Goal: Task Accomplishment & Management: Use online tool/utility

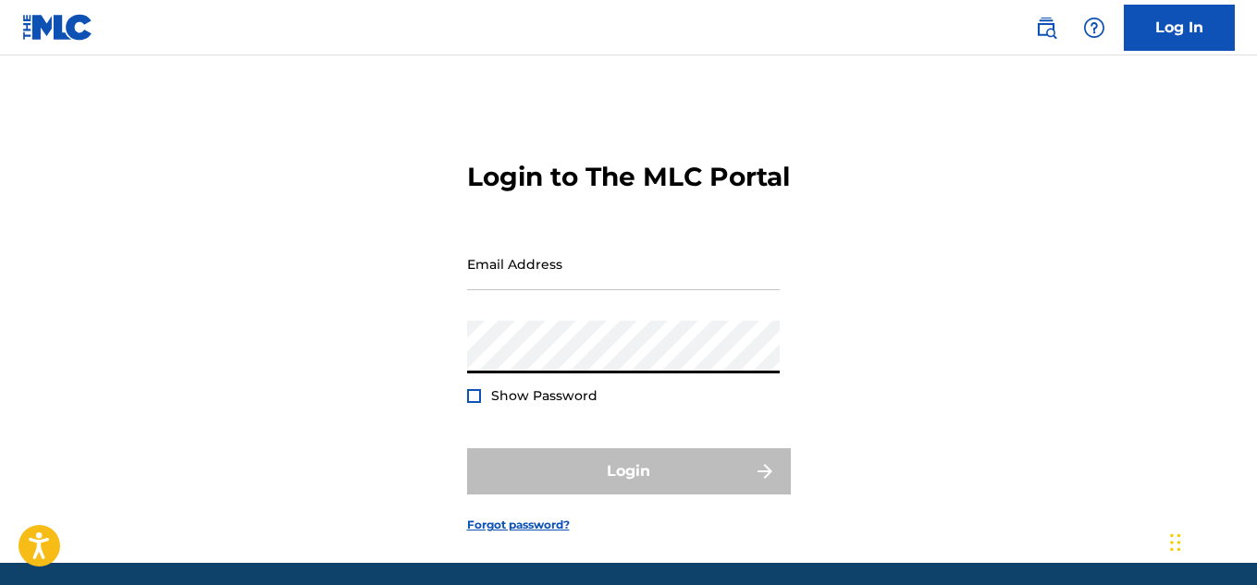
type input "[EMAIL_ADDRESS][DOMAIN_NAME]"
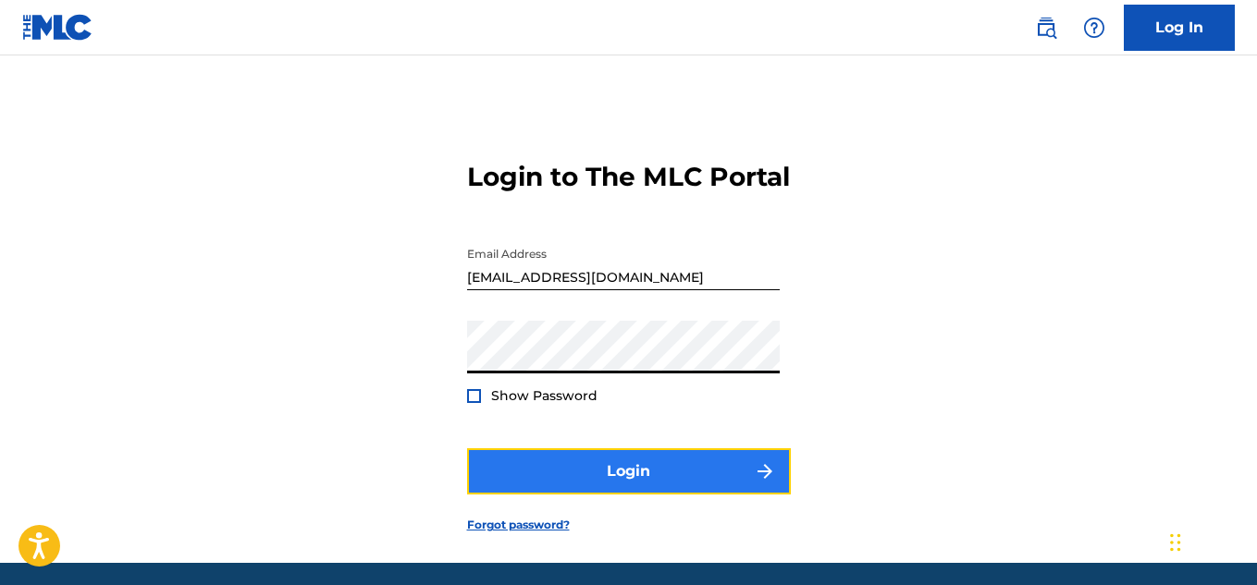
click at [547, 495] on button "Login" at bounding box center [629, 471] width 324 height 46
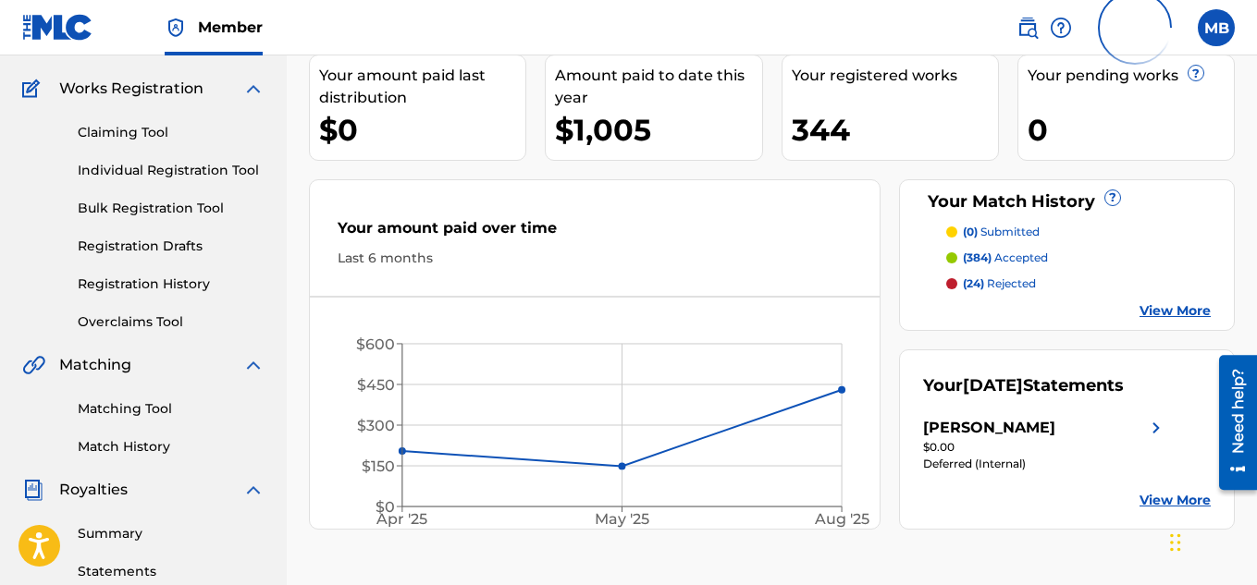
scroll to position [308, 0]
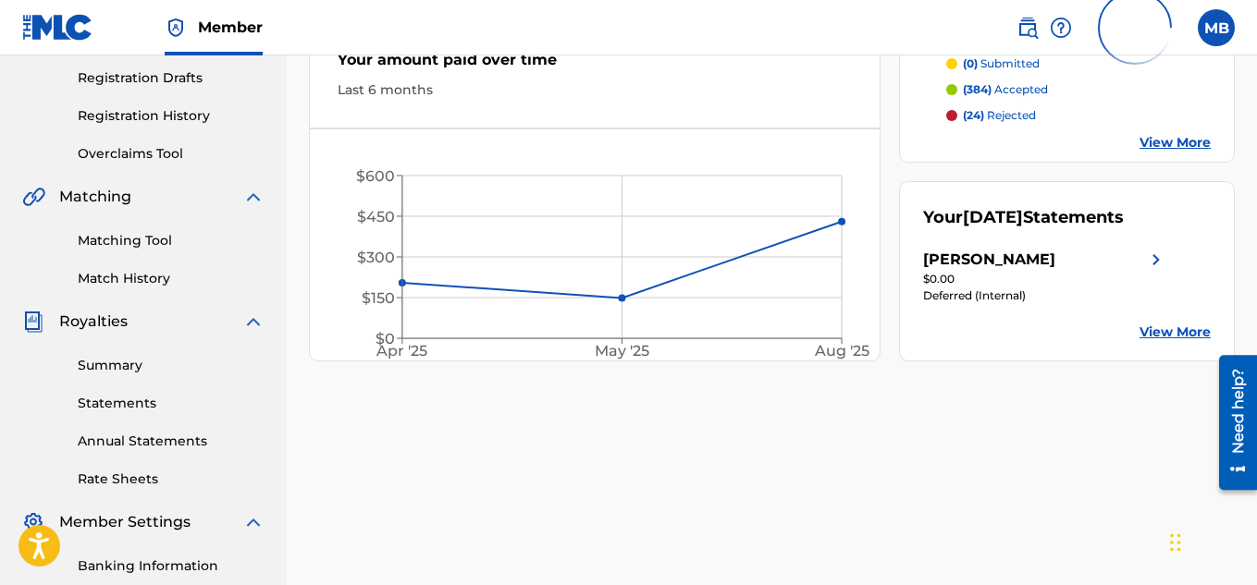
click at [1157, 271] on img at bounding box center [1156, 260] width 22 height 22
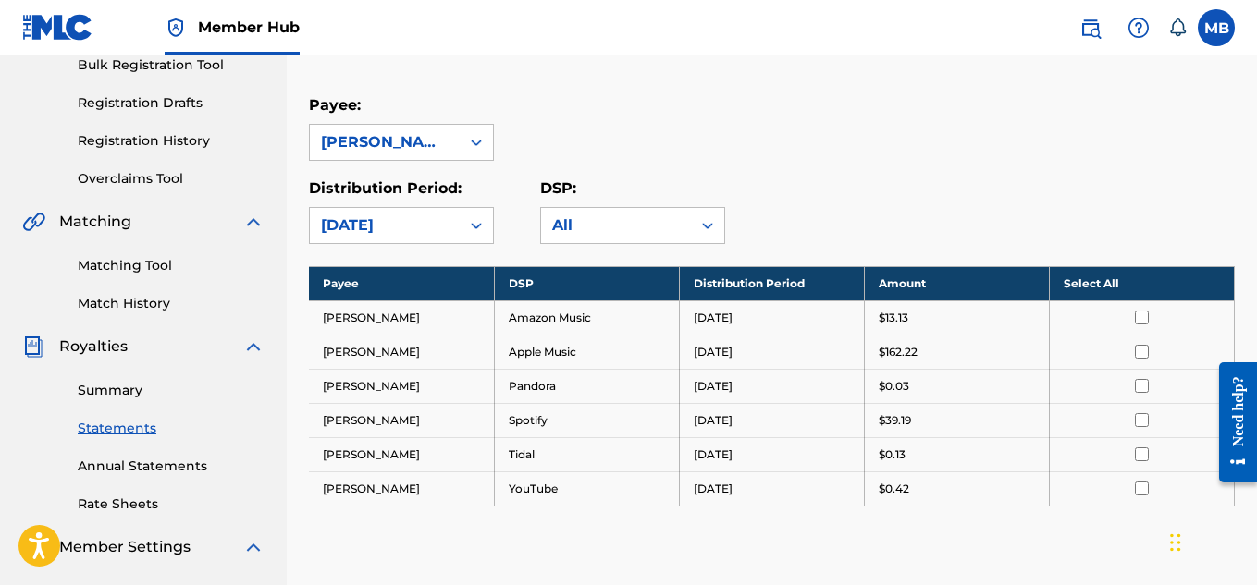
scroll to position [308, 0]
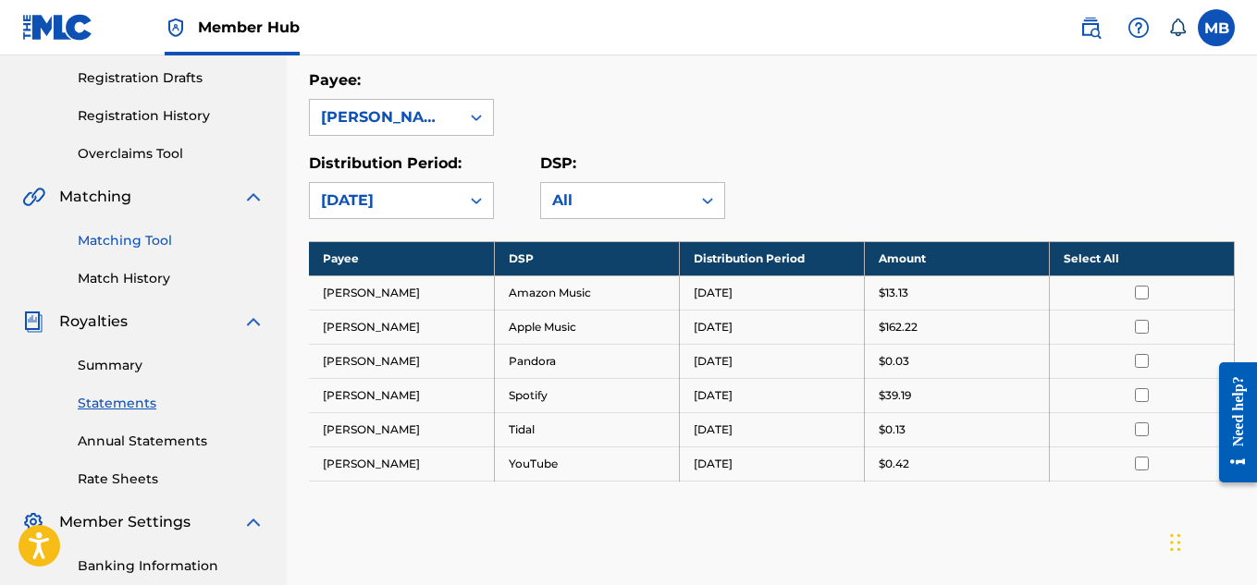
click at [136, 239] on link "Matching Tool" at bounding box center [171, 240] width 187 height 19
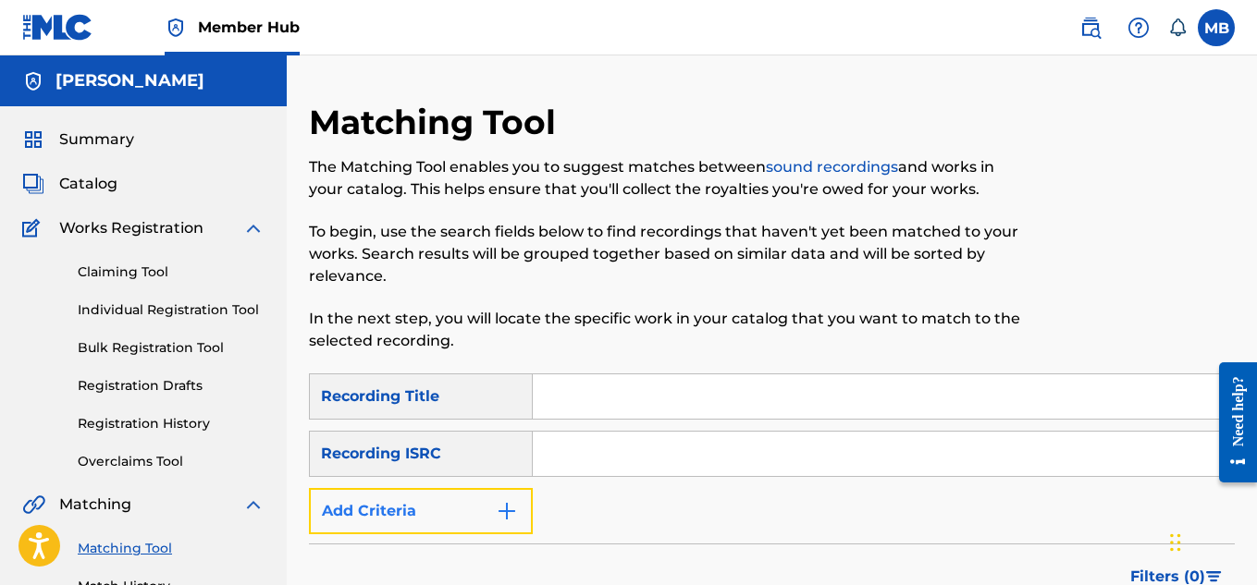
click at [516, 513] on img "Search Form" at bounding box center [507, 511] width 22 height 22
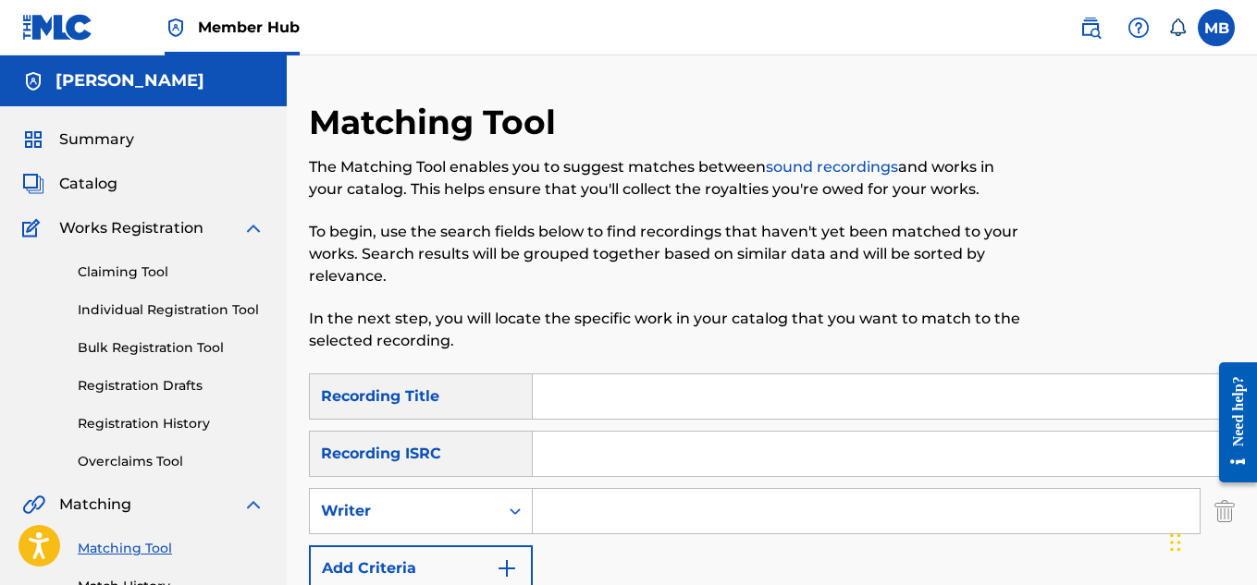
drag, startPoint x: 567, startPoint y: 496, endPoint x: 559, endPoint y: 501, distance: 10.0
click at [567, 495] on input "Search Form" at bounding box center [866, 511] width 667 height 44
type input "[PERSON_NAME]"
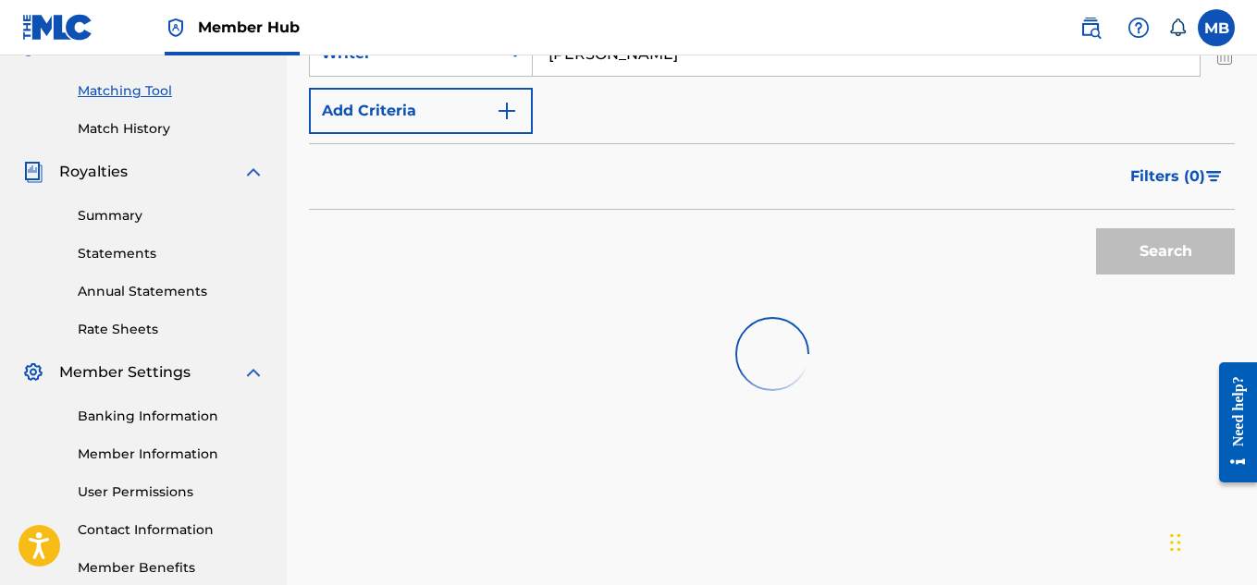
scroll to position [462, 0]
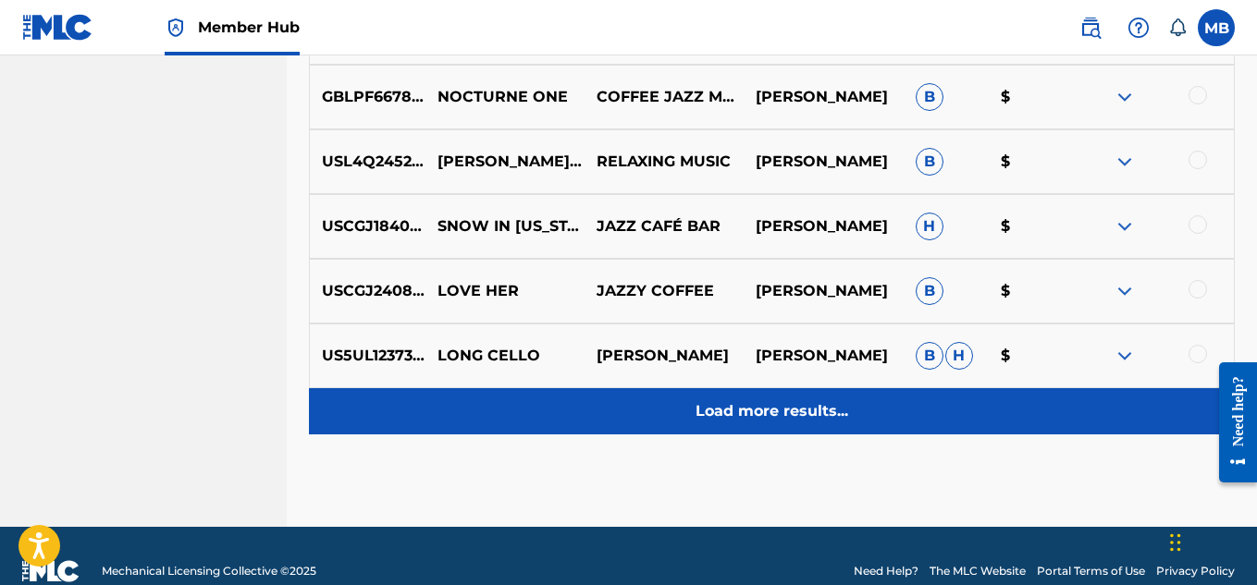
click at [730, 396] on div "Load more results..." at bounding box center [772, 411] width 926 height 46
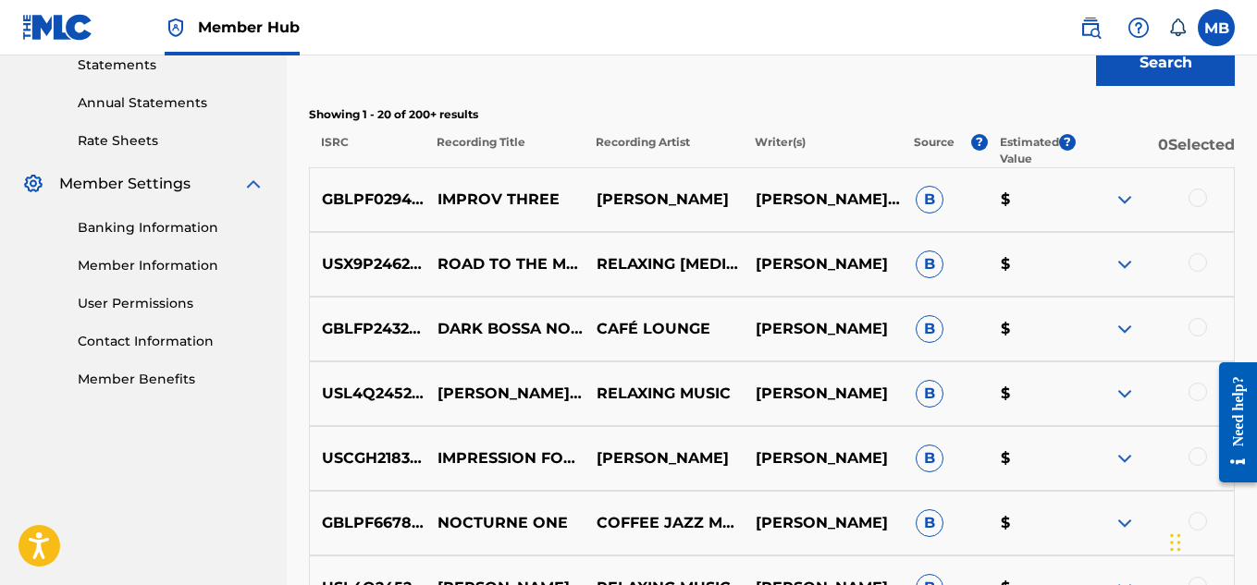
scroll to position [532, 0]
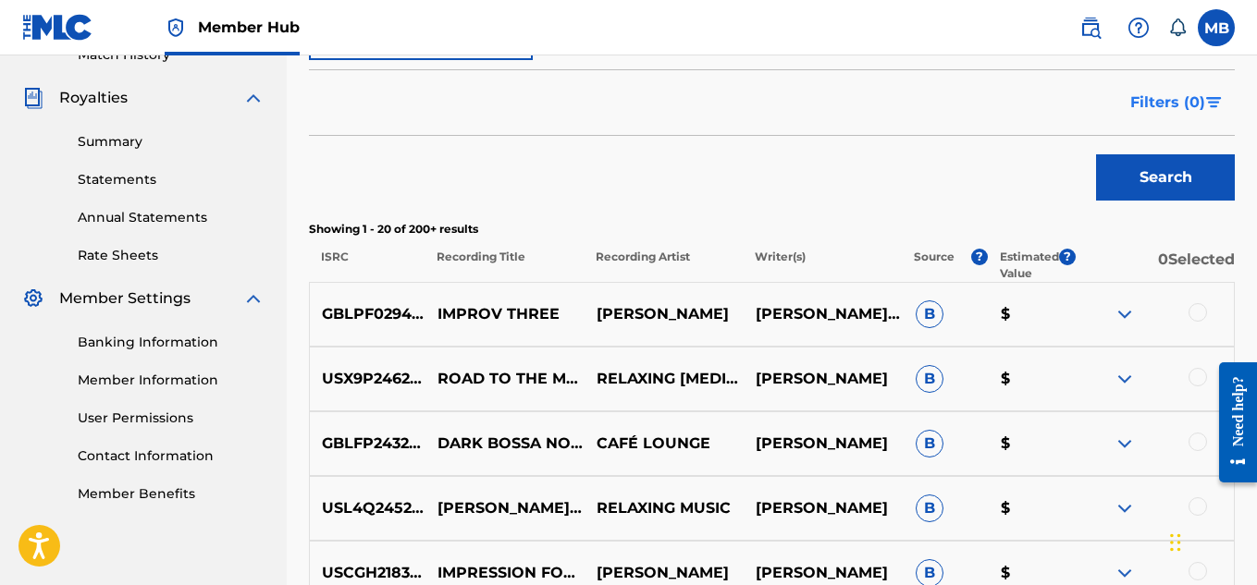
click at [1142, 105] on span "Filters ( 0 )" at bounding box center [1167, 103] width 75 height 22
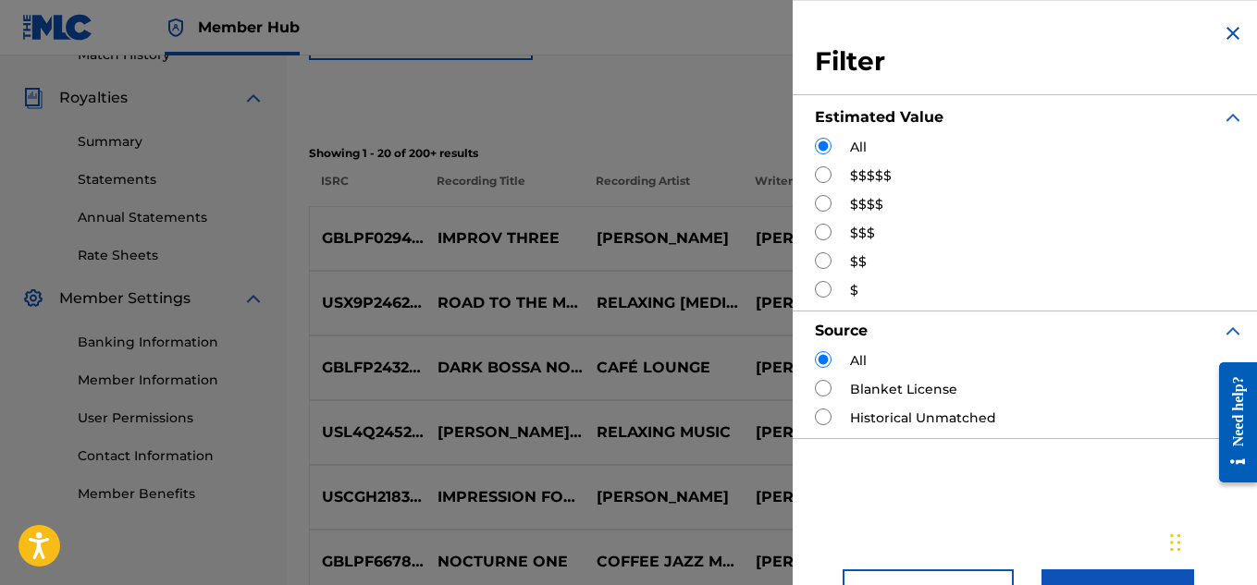
click at [817, 262] on input "Search Form" at bounding box center [823, 260] width 17 height 17
radio input "true"
click at [1074, 575] on button "Apply Filters" at bounding box center [1117, 593] width 153 height 46
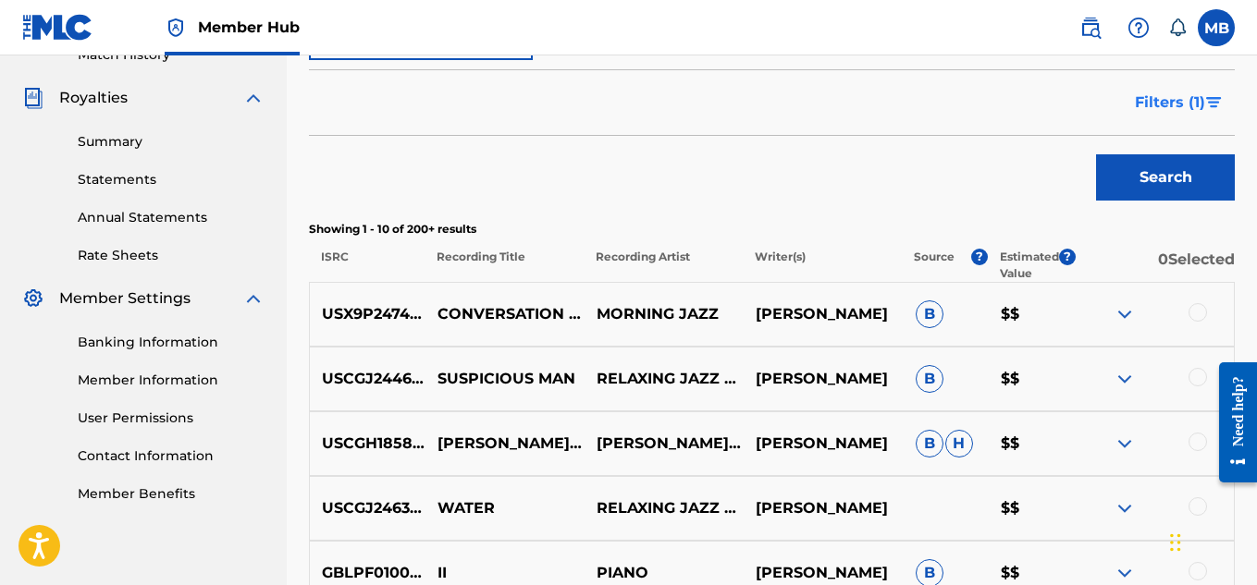
click at [1189, 90] on button "Filters ( 1 )" at bounding box center [1178, 103] width 111 height 46
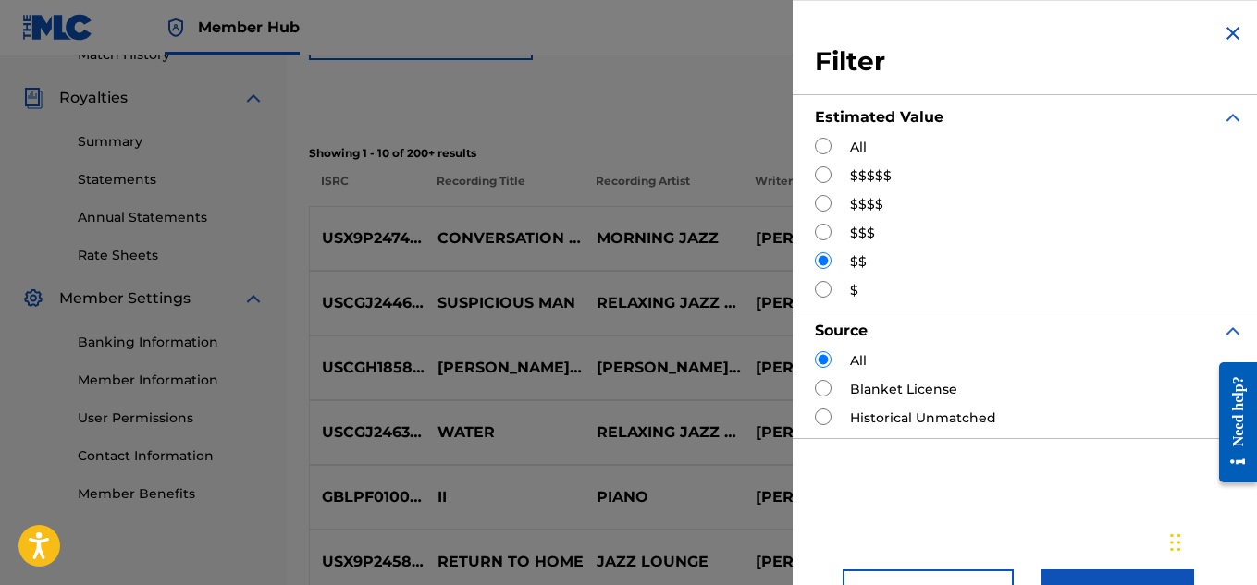
click at [825, 228] on input "Search Form" at bounding box center [823, 232] width 17 height 17
radio input "true"
click at [1115, 578] on button "Apply Filters" at bounding box center [1117, 593] width 153 height 46
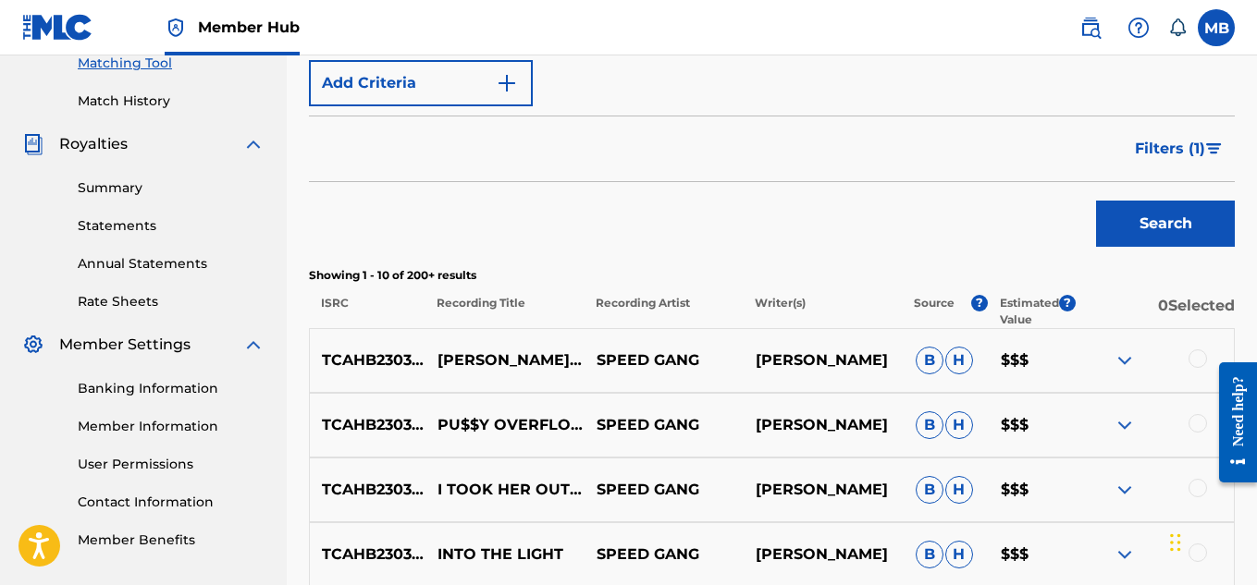
scroll to position [486, 0]
click at [1145, 146] on span "Filters ( 1 )" at bounding box center [1170, 148] width 70 height 22
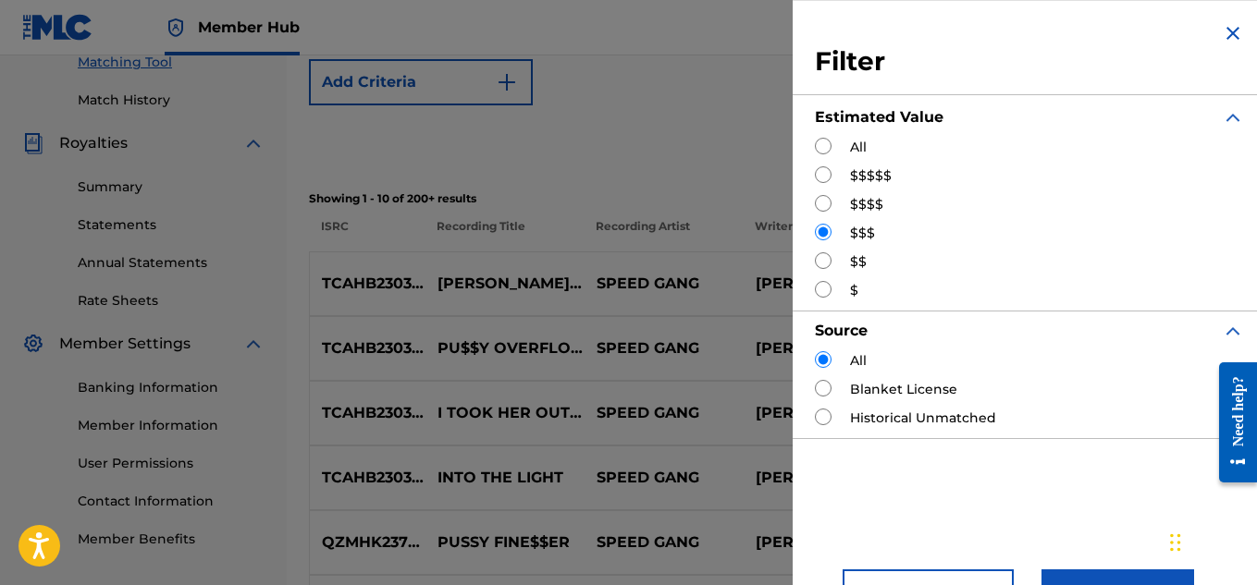
click at [819, 205] on input "Search Form" at bounding box center [823, 203] width 17 height 17
radio input "true"
click at [819, 205] on input "Search Form" at bounding box center [823, 203] width 17 height 17
click at [1111, 572] on button "Apply Filters" at bounding box center [1117, 593] width 153 height 46
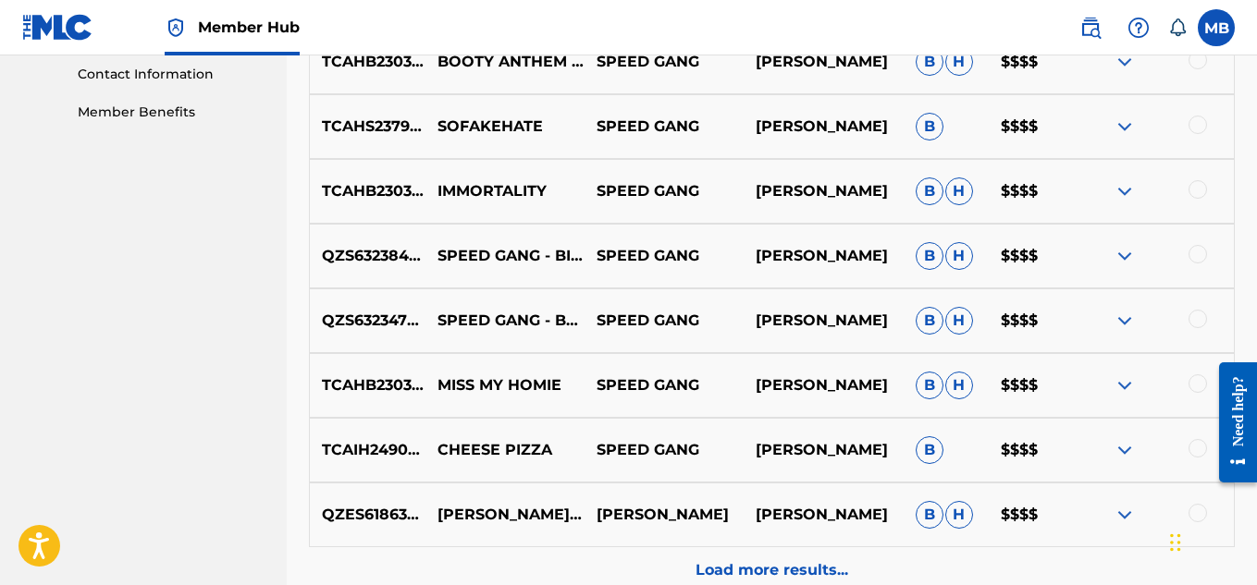
scroll to position [1103, 0]
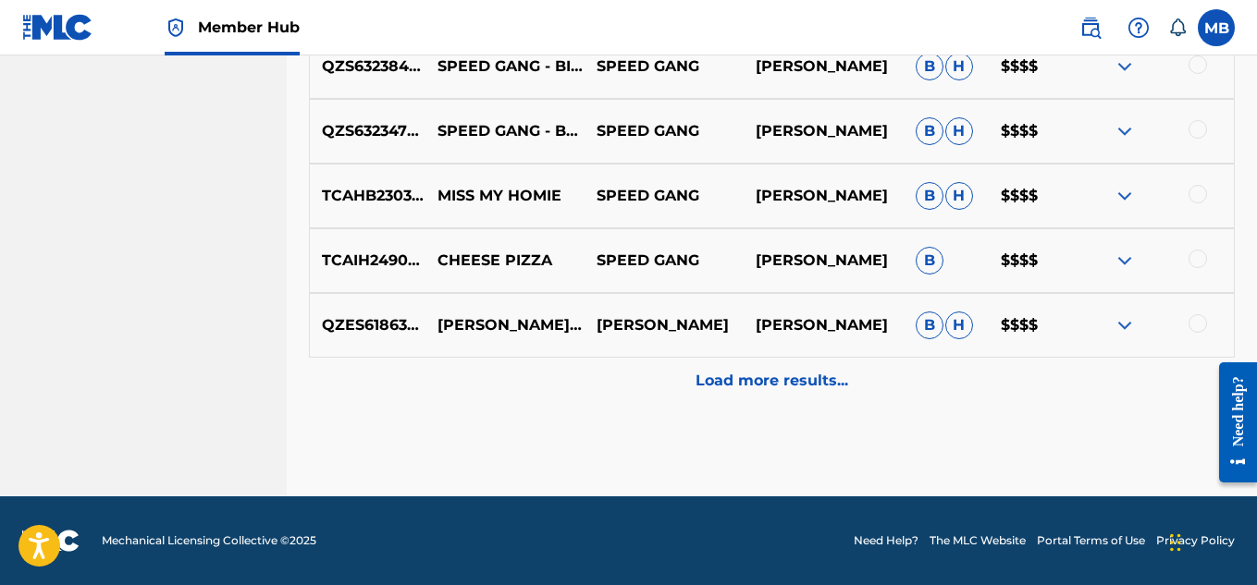
click at [1127, 330] on img at bounding box center [1124, 325] width 22 height 22
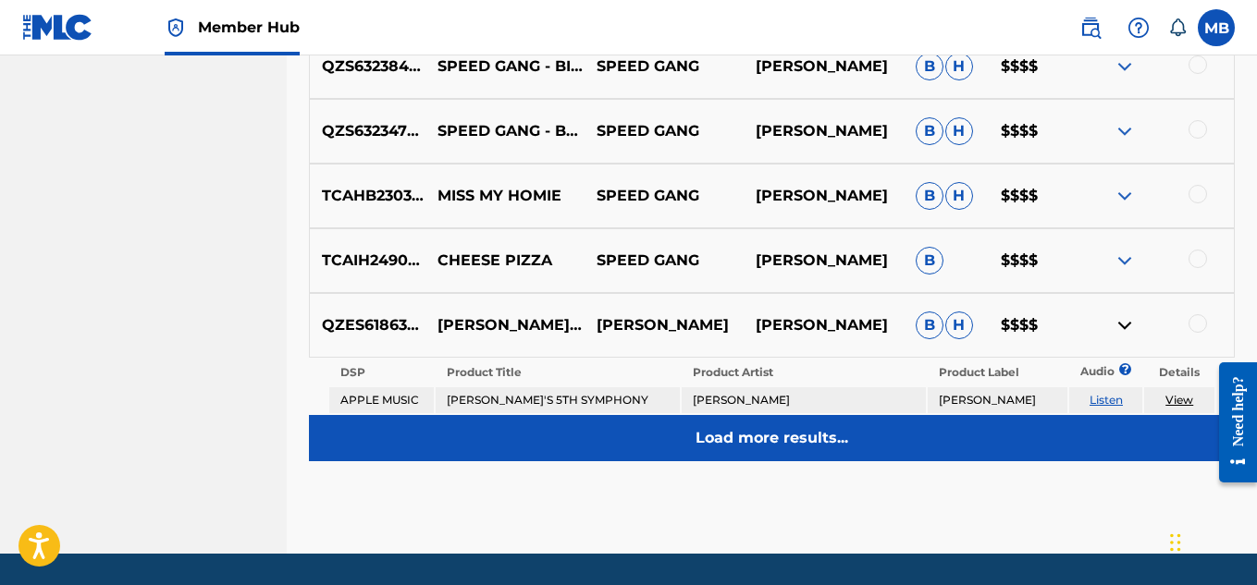
click at [783, 438] on p "Load more results..." at bounding box center [771, 438] width 153 height 22
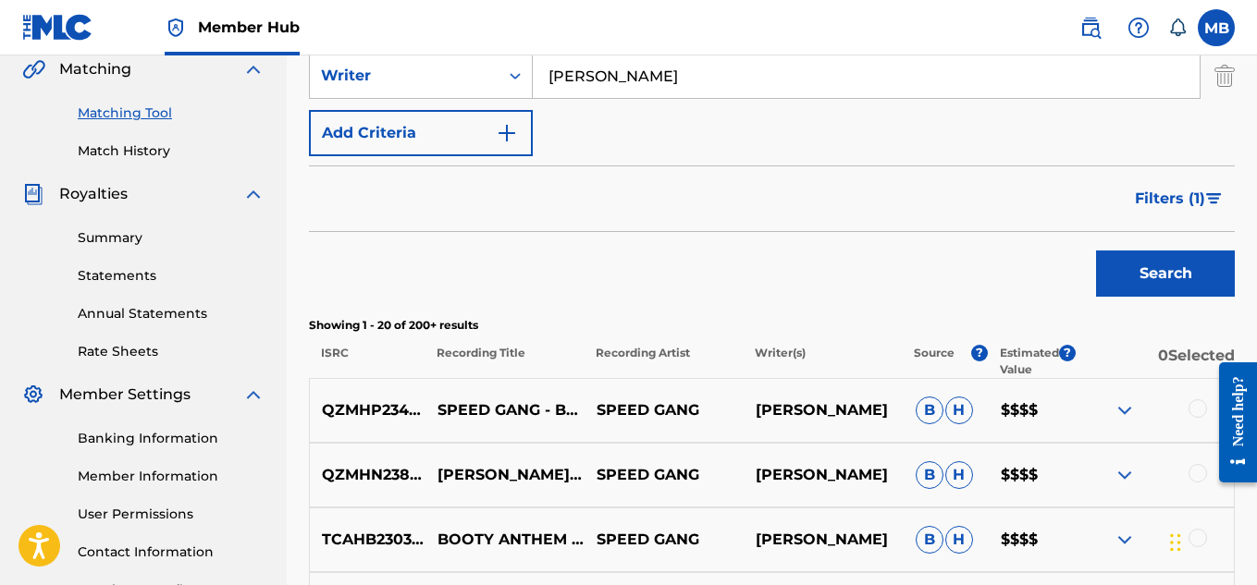
scroll to position [399, 0]
